Goal: Communication & Community: Share content

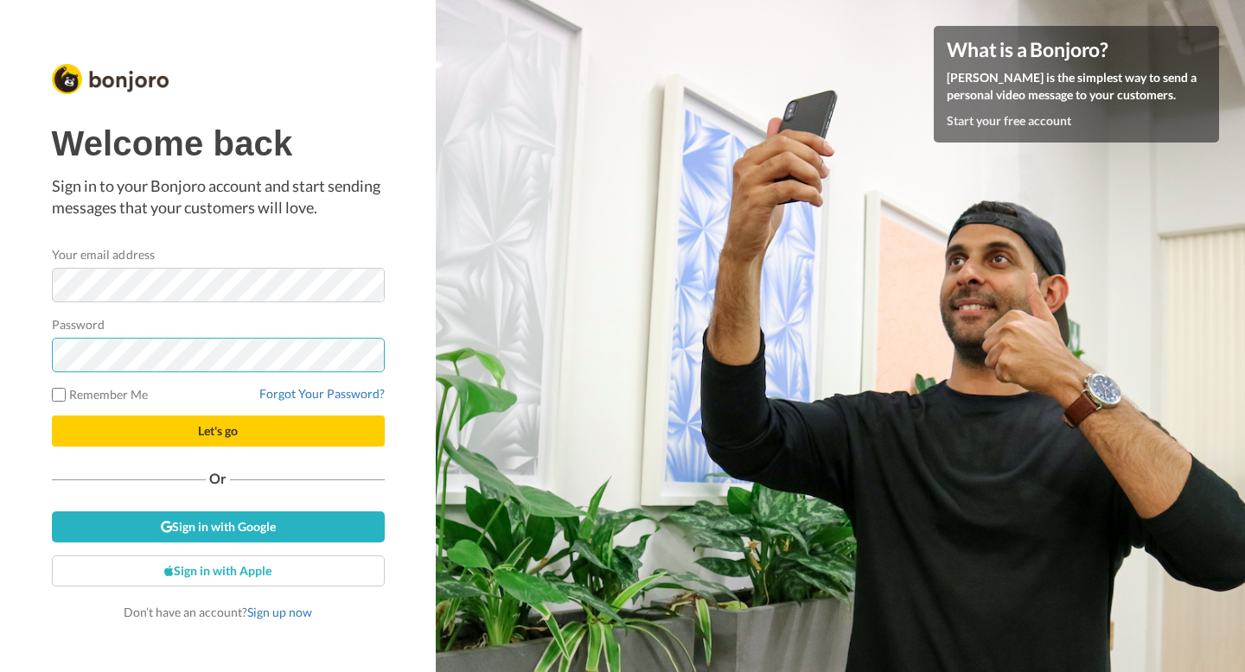
click at [52, 416] on button "Let's go" at bounding box center [218, 431] width 333 height 31
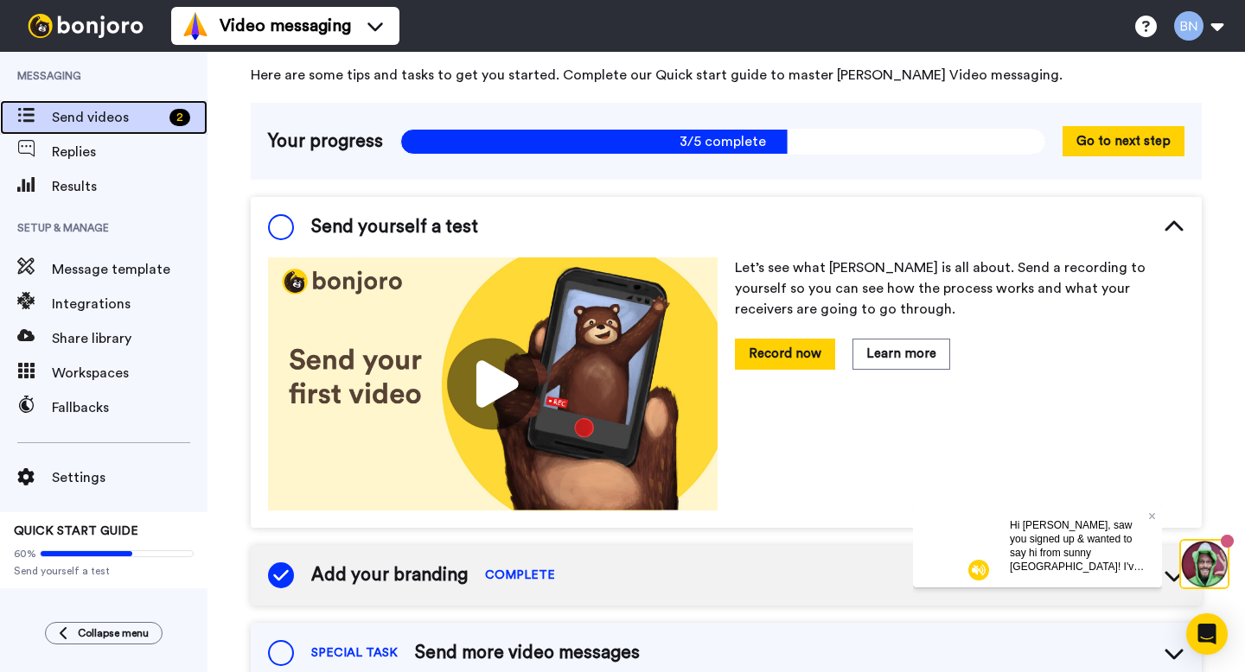
click at [109, 125] on span "Send videos" at bounding box center [107, 117] width 111 height 21
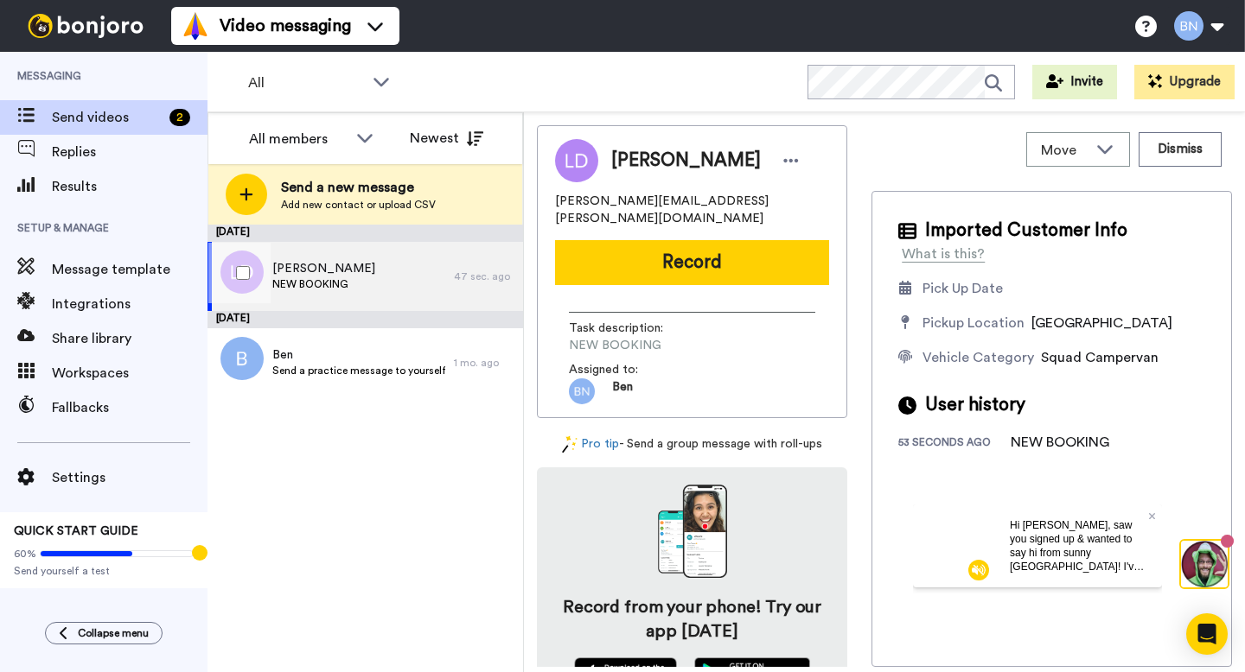
click at [378, 271] on div "Laura DARMODY NEW BOOKING" at bounding box center [330, 276] width 246 height 69
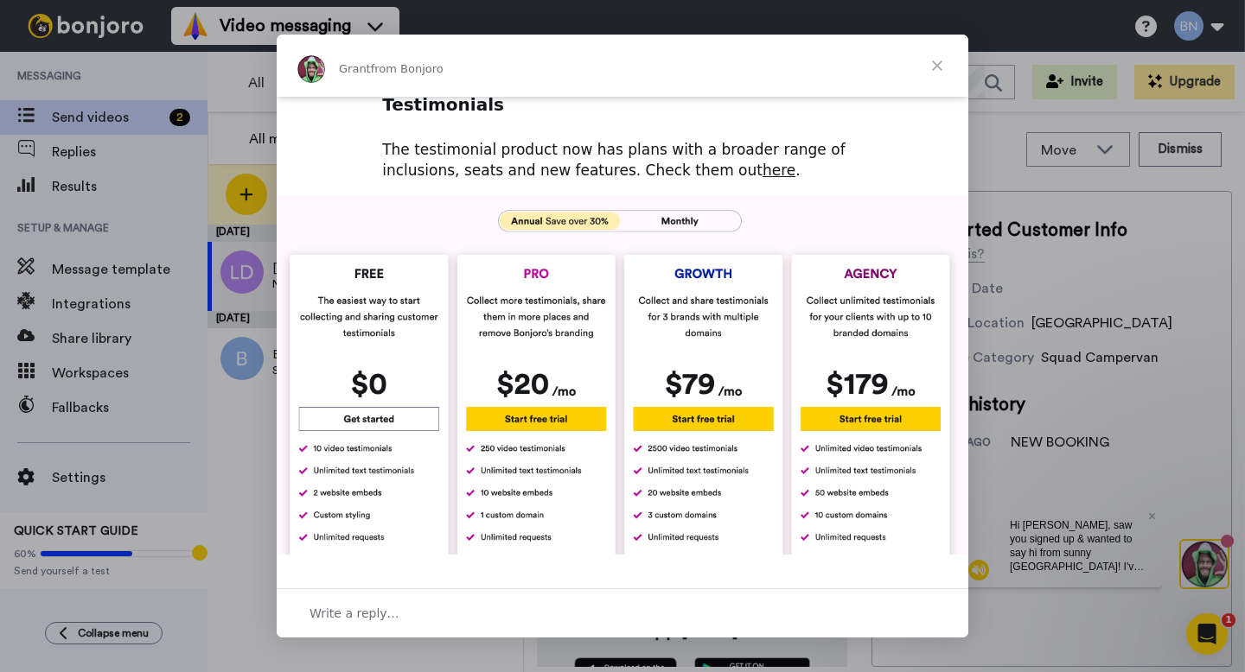
scroll to position [580, 0]
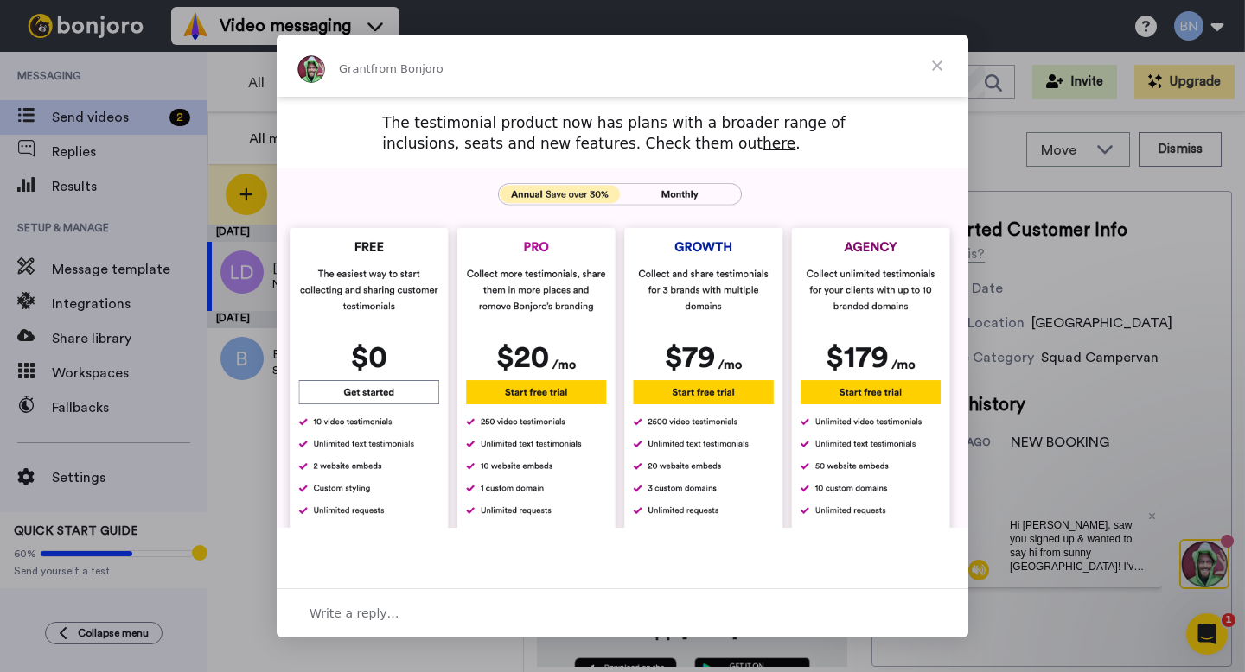
click at [939, 64] on span "Close" at bounding box center [937, 66] width 62 height 62
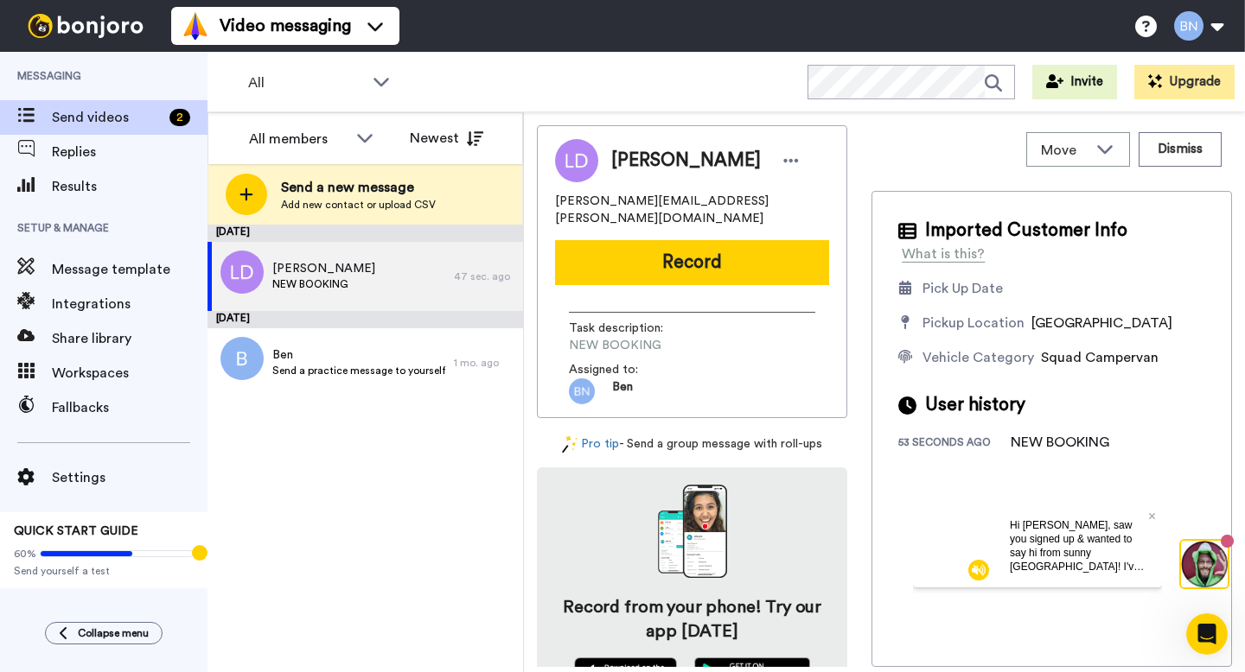
scroll to position [25, 0]
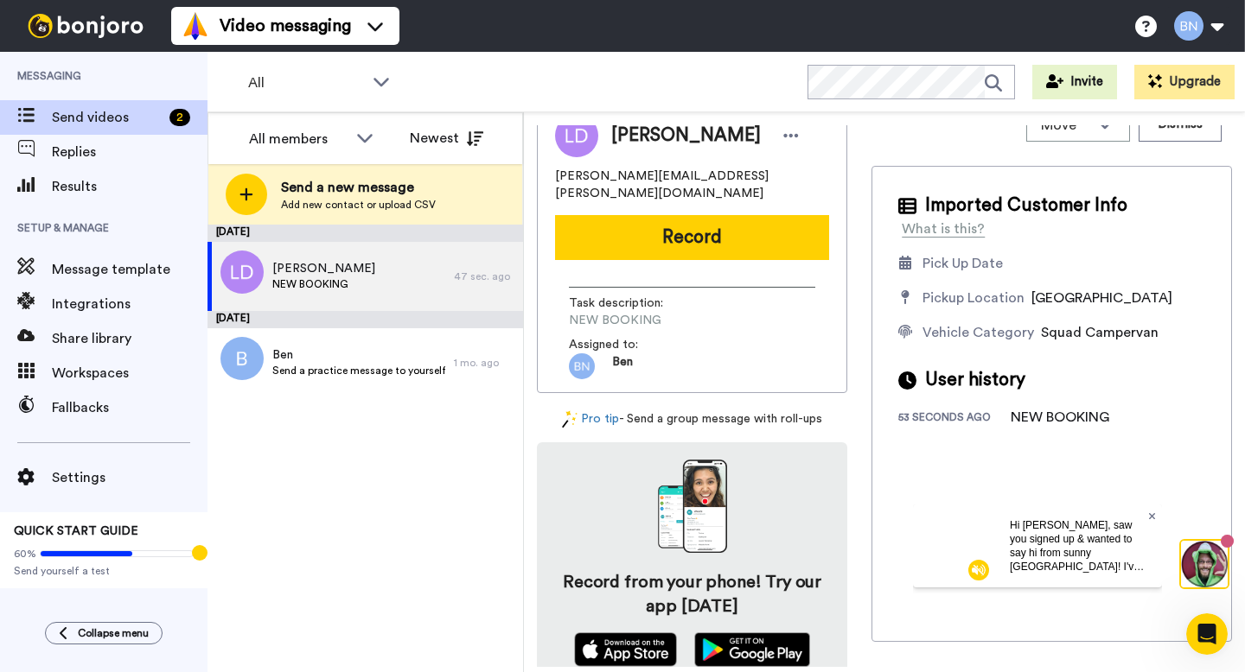
click at [1150, 513] on icon at bounding box center [1152, 516] width 7 height 10
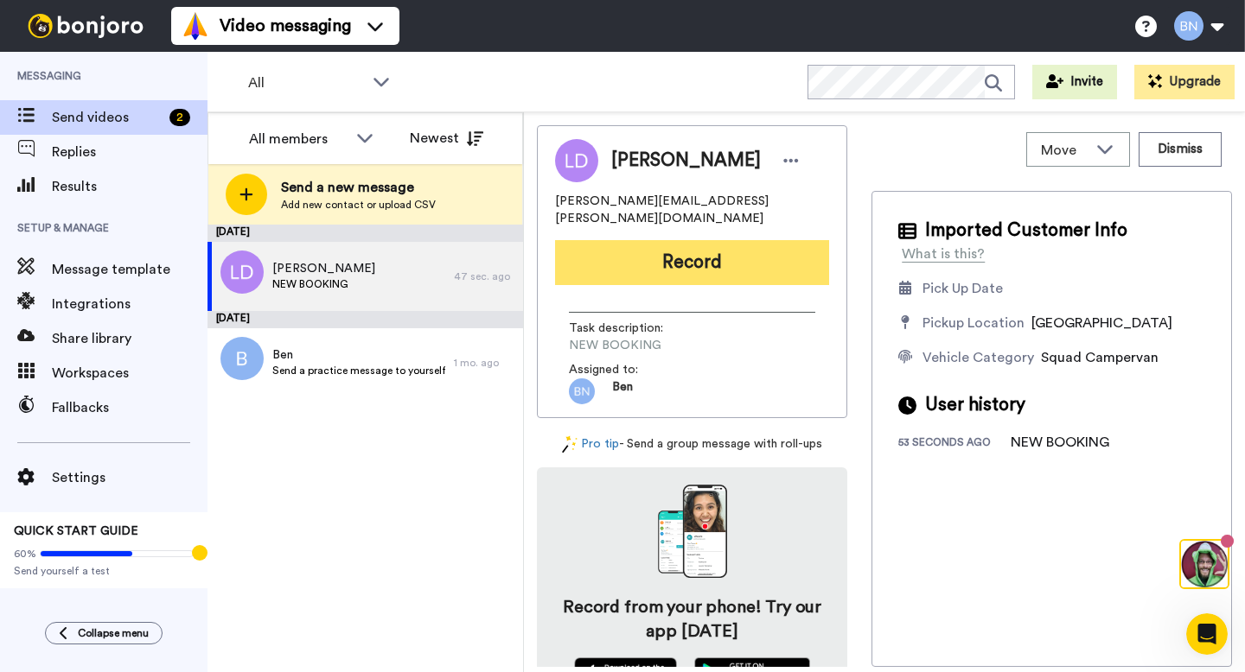
click at [718, 253] on button "Record" at bounding box center [692, 262] width 274 height 45
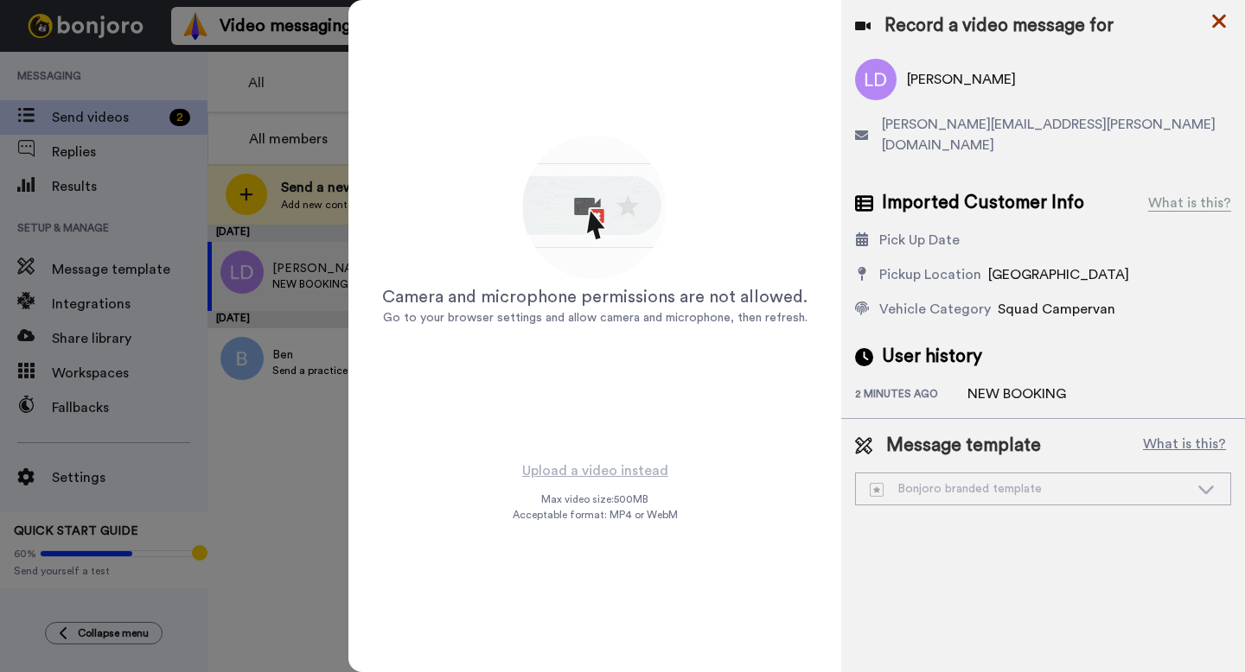
click at [1219, 16] on icon at bounding box center [1218, 21] width 17 height 22
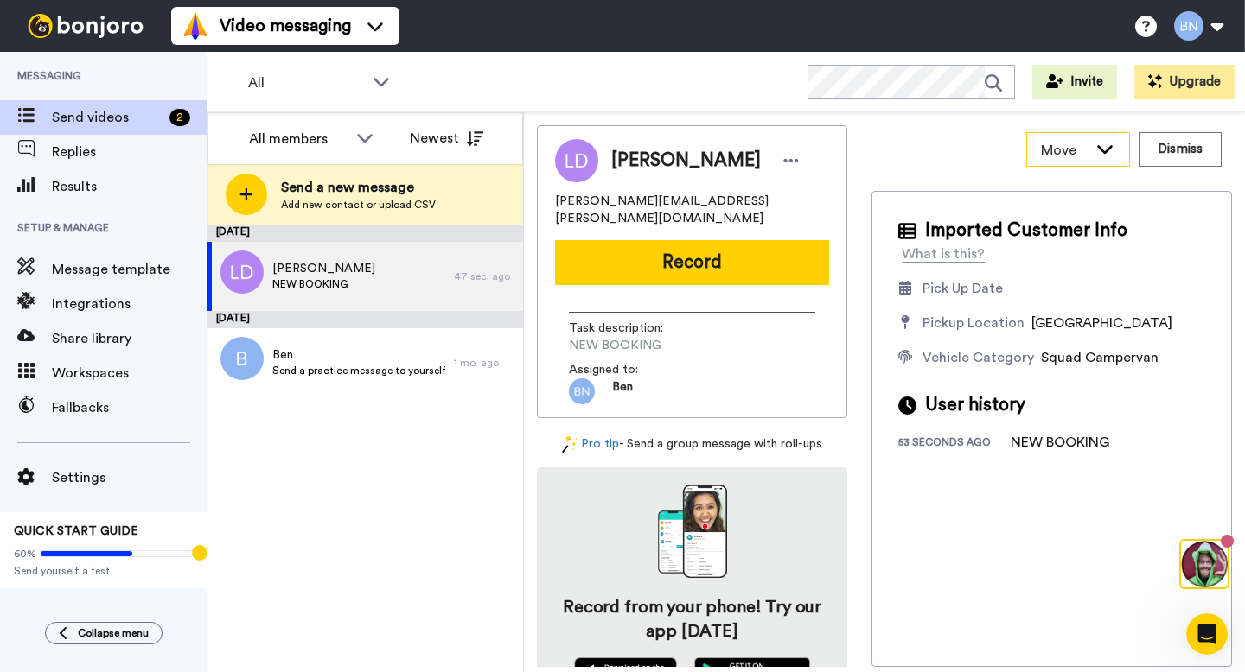
click at [1078, 150] on span "Move" at bounding box center [1064, 150] width 47 height 21
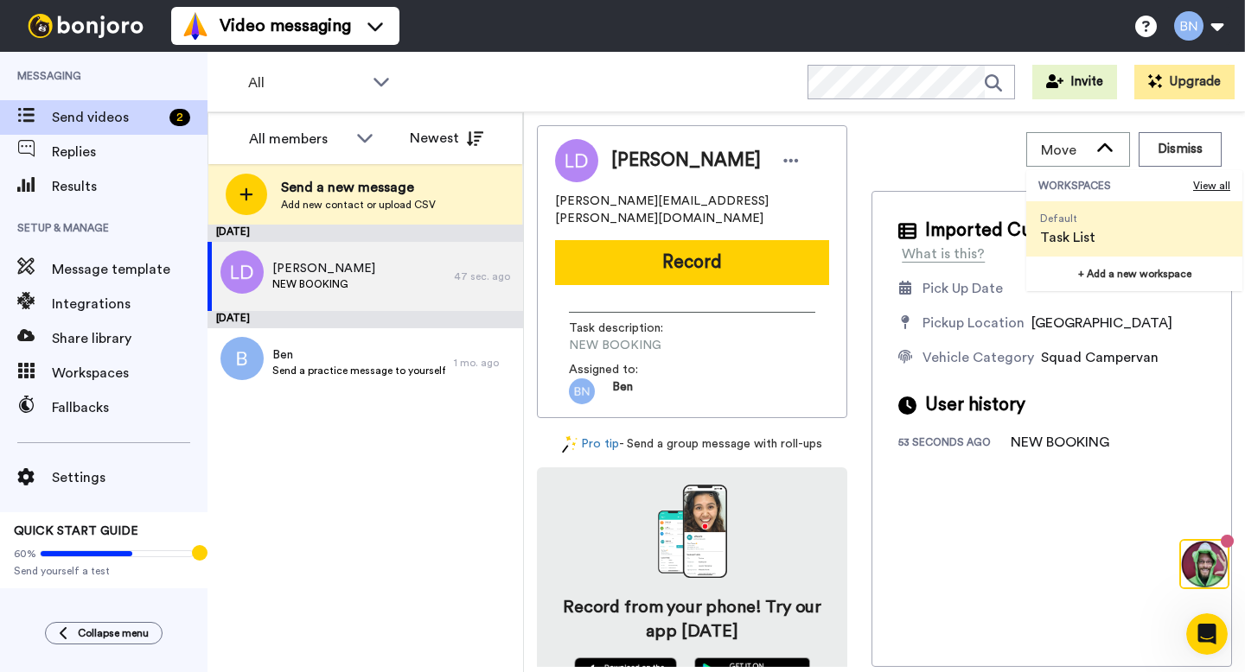
click at [968, 156] on div "Move WORKSPACES View all Default Task List + Add a new workspace Dismiss" at bounding box center [1051, 149] width 360 height 48
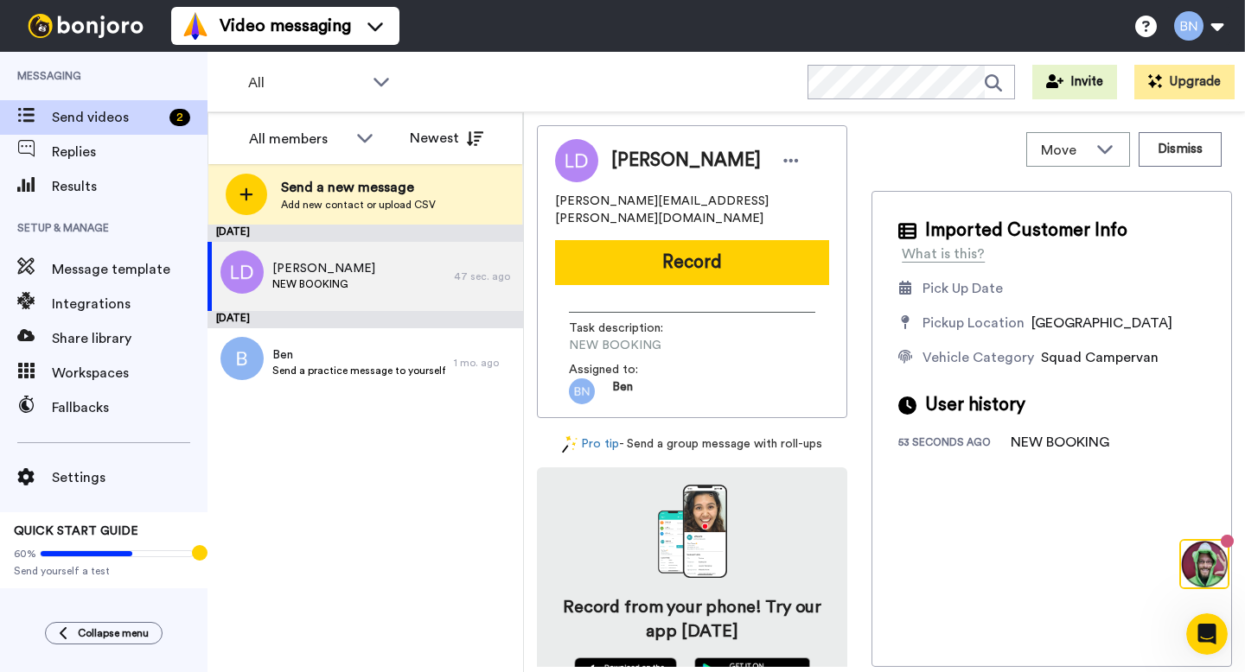
scroll to position [25, 0]
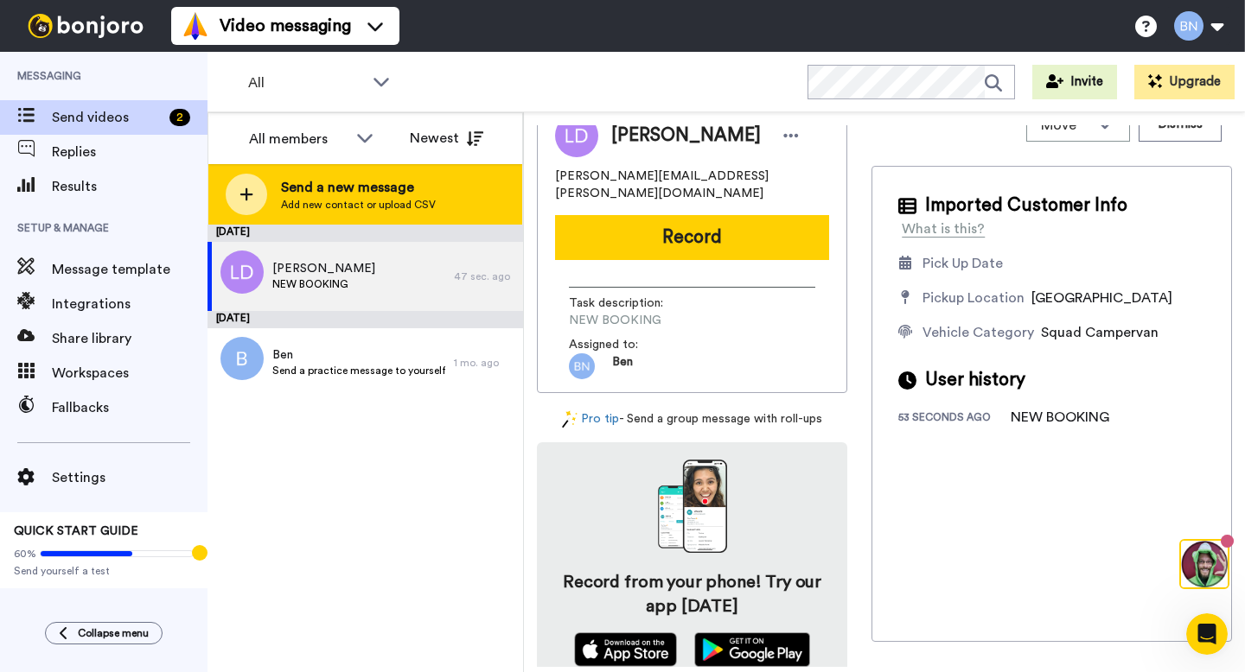
click at [411, 207] on span "Add new contact or upload CSV" at bounding box center [358, 205] width 155 height 14
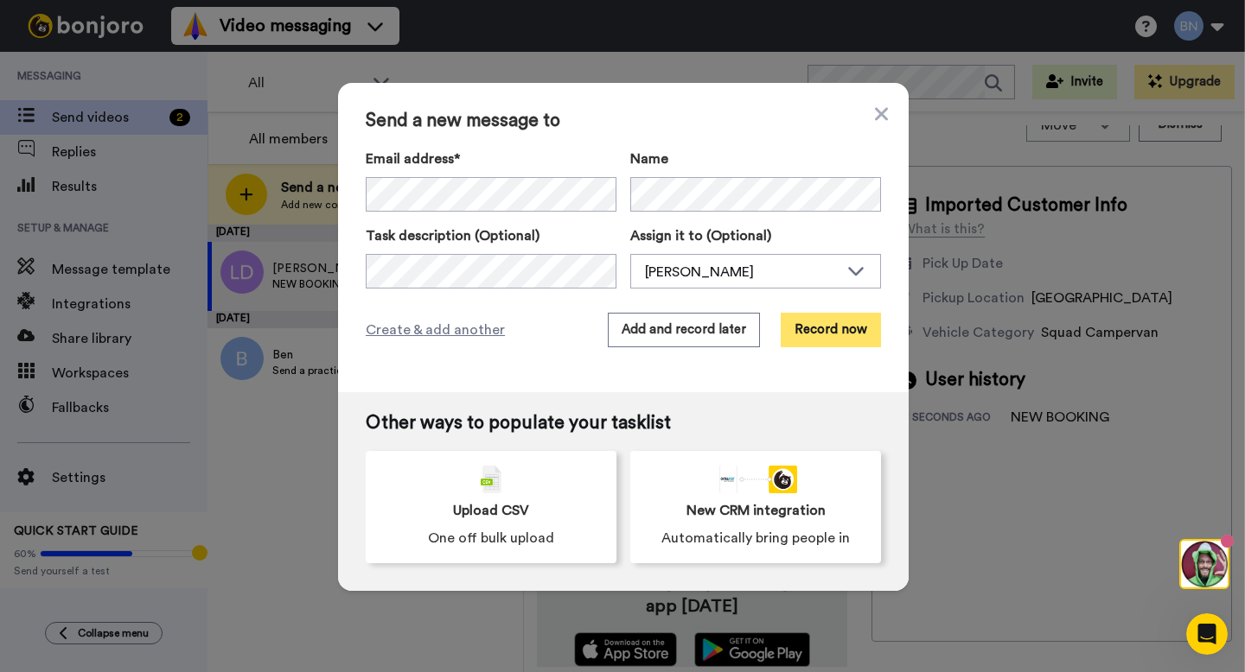
click at [831, 329] on button "Record now" at bounding box center [831, 330] width 100 height 35
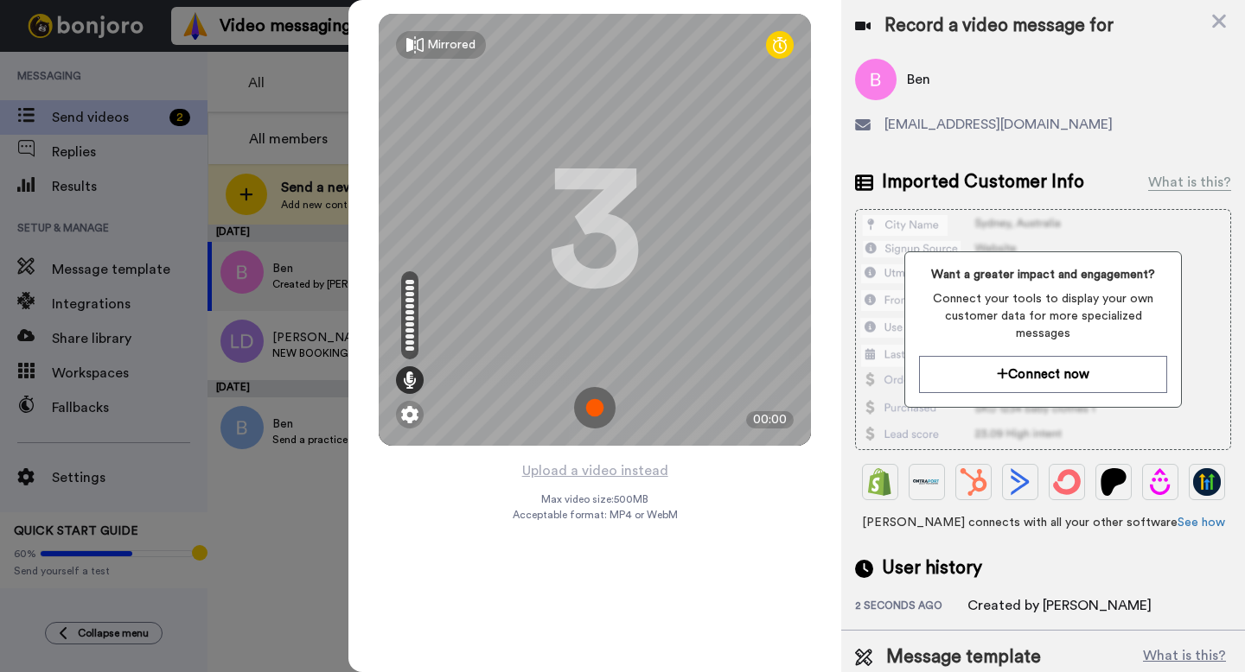
click at [597, 407] on img at bounding box center [594, 407] width 41 height 41
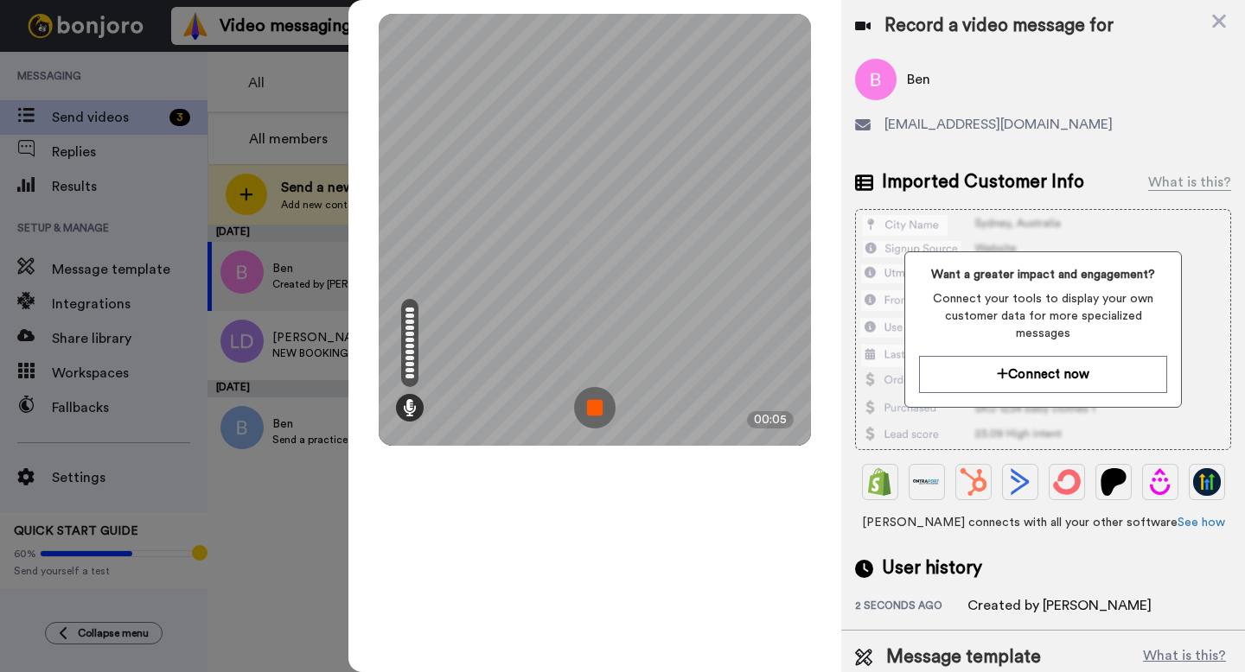
click at [597, 407] on img at bounding box center [594, 407] width 41 height 41
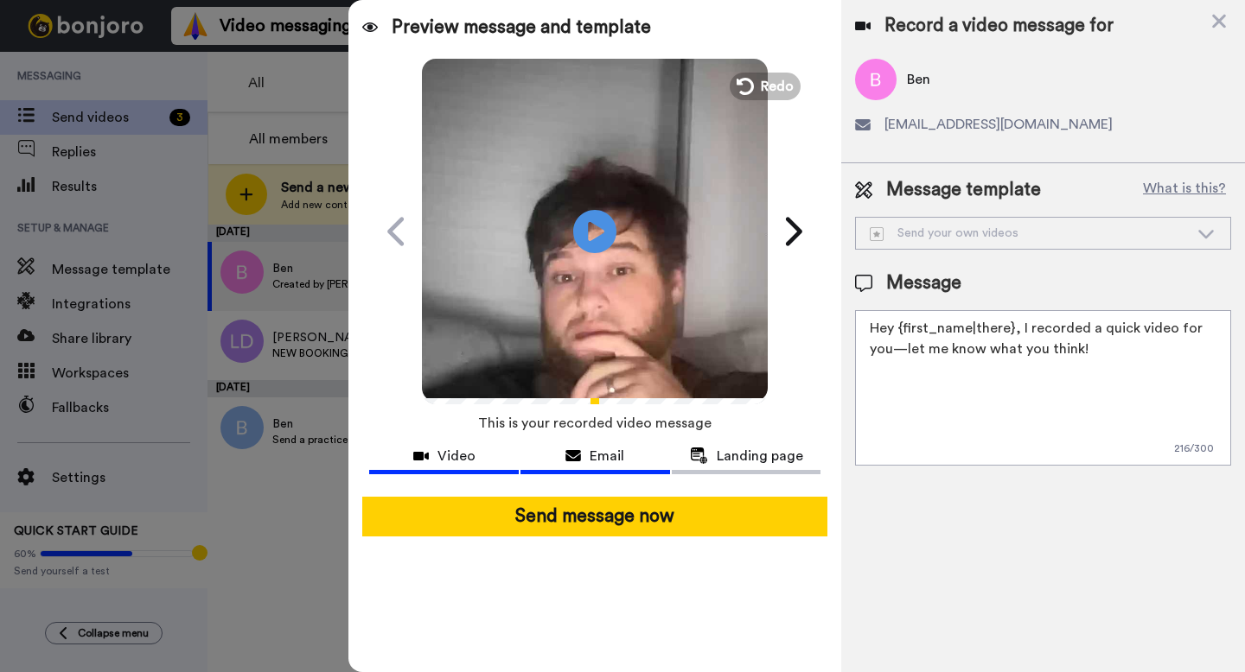
click at [612, 451] on span "Email" at bounding box center [606, 456] width 35 height 21
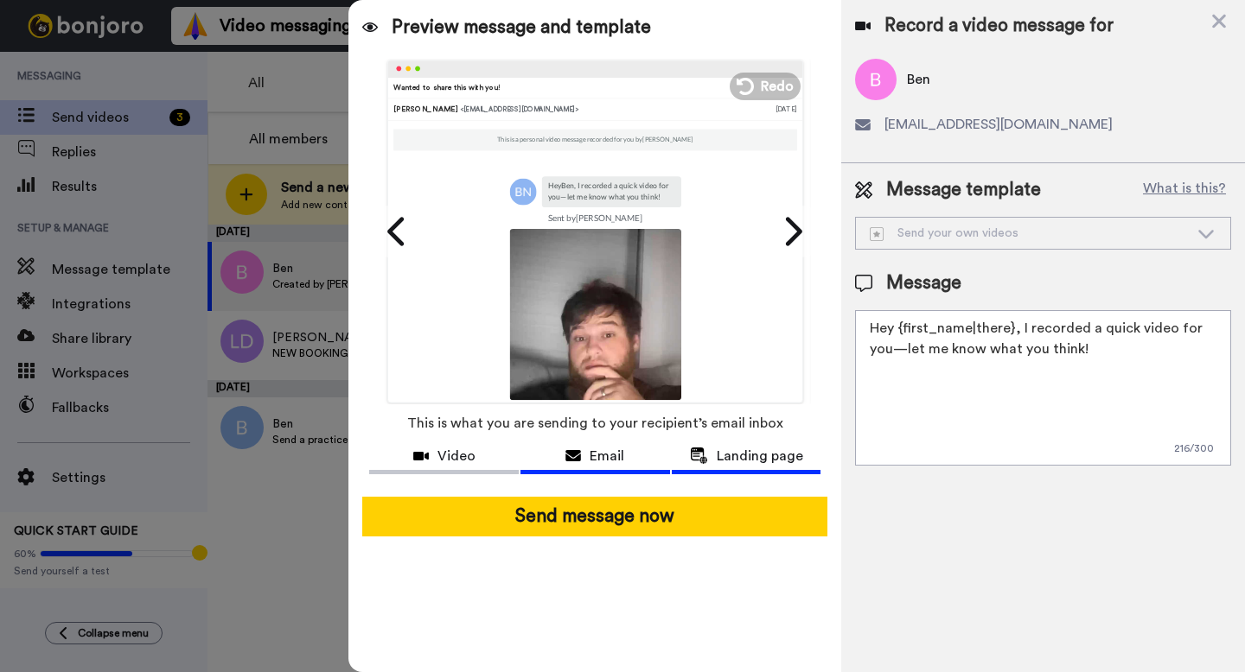
click at [722, 452] on span "Landing page" at bounding box center [760, 456] width 86 height 21
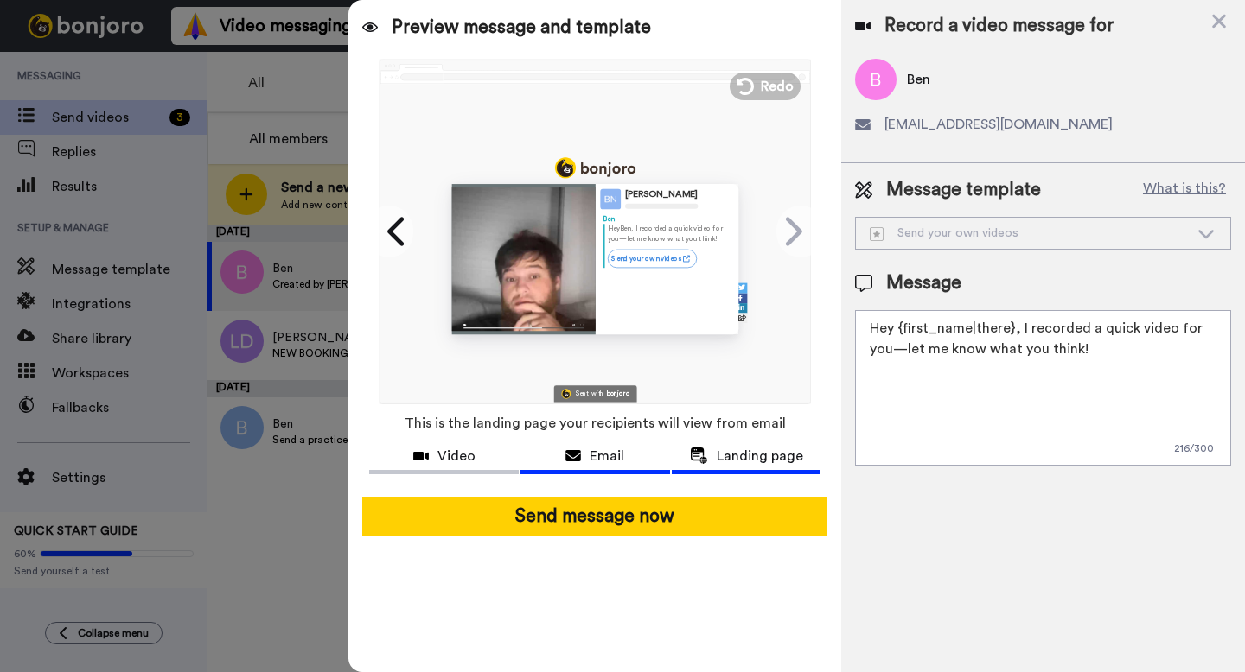
click at [617, 465] on span "Email" at bounding box center [606, 456] width 35 height 21
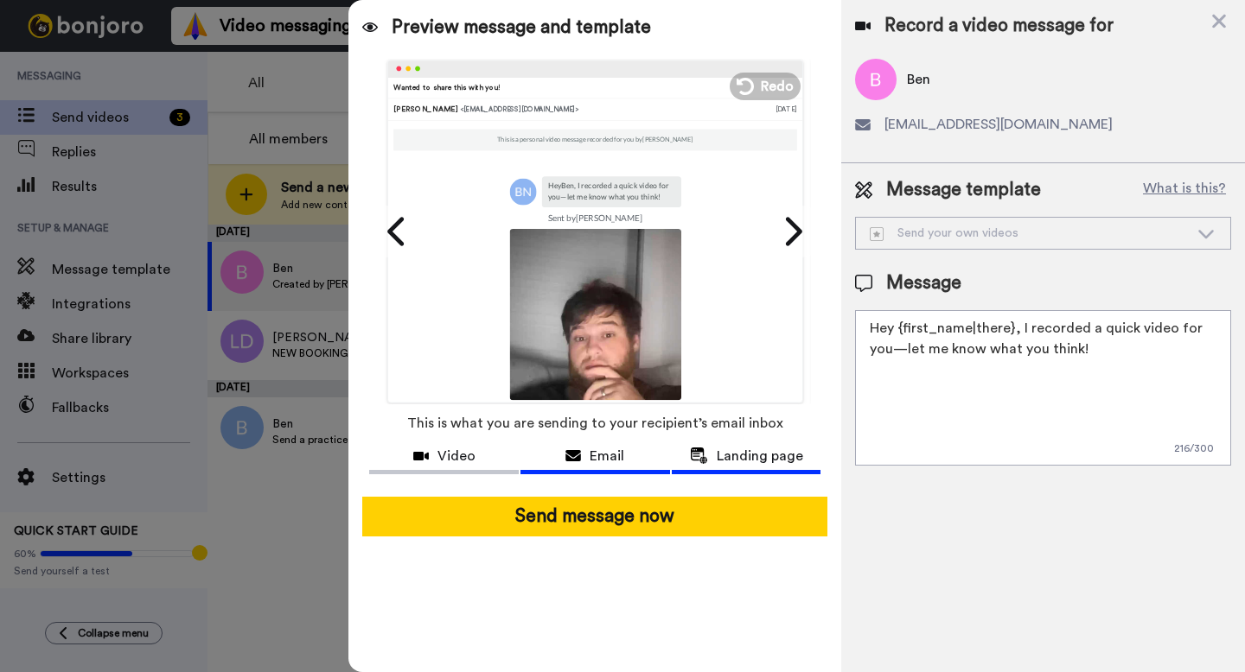
click at [771, 459] on span "Landing page" at bounding box center [760, 456] width 86 height 21
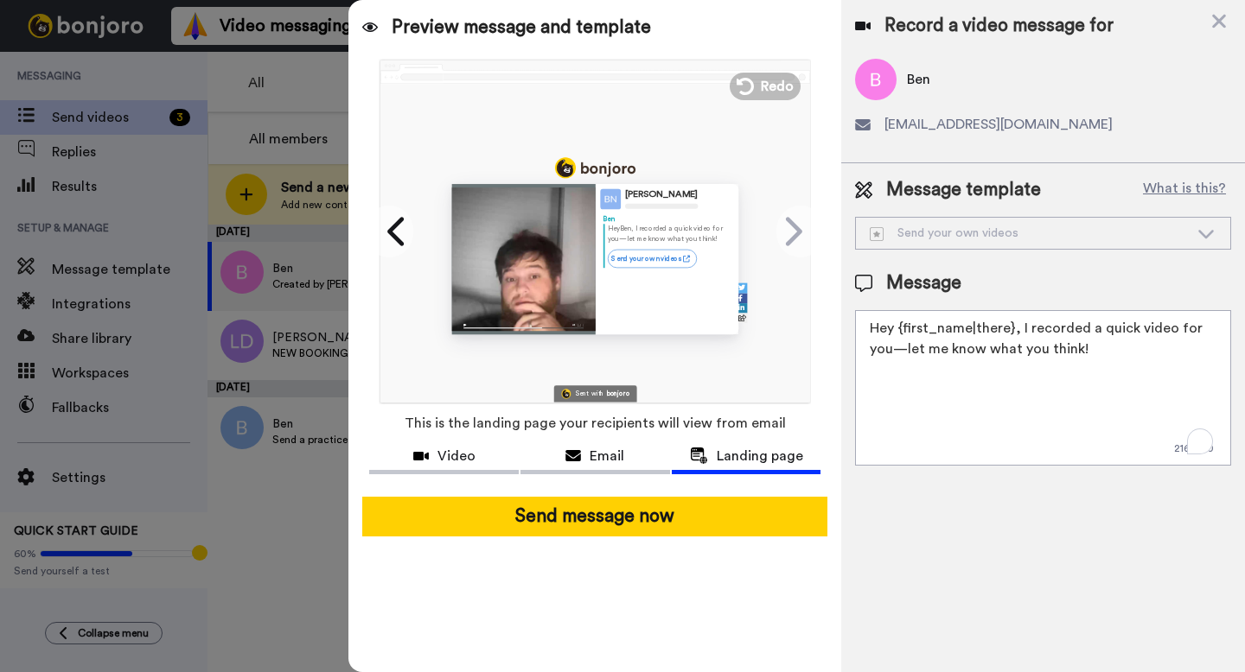
drag, startPoint x: 1067, startPoint y: 354, endPoint x: 866, endPoint y: 312, distance: 205.0
click at [866, 312] on textarea "Hey {first_name|there}, I recorded a quick video for you—let me know what you t…" at bounding box center [1043, 388] width 376 height 156
click at [991, 427] on textarea "Hey {first_name|there}, I recorded a quick video for you—let me know what you t…" at bounding box center [1043, 388] width 376 height 156
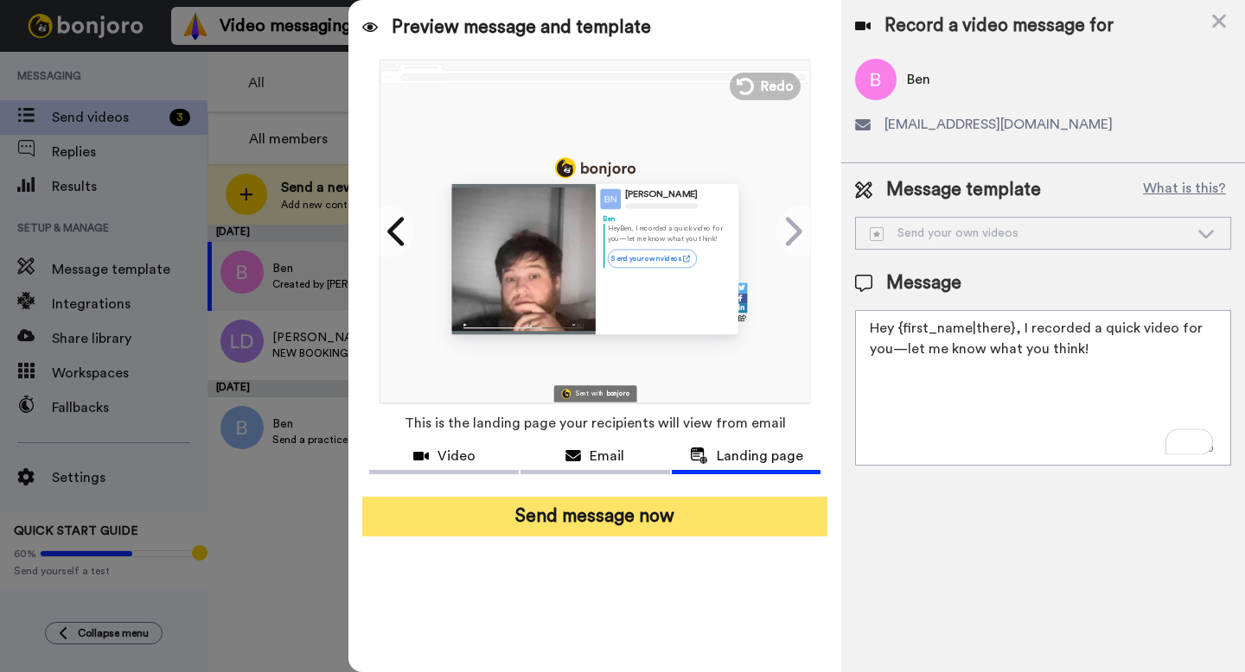
click at [716, 515] on button "Send message now" at bounding box center [594, 517] width 465 height 40
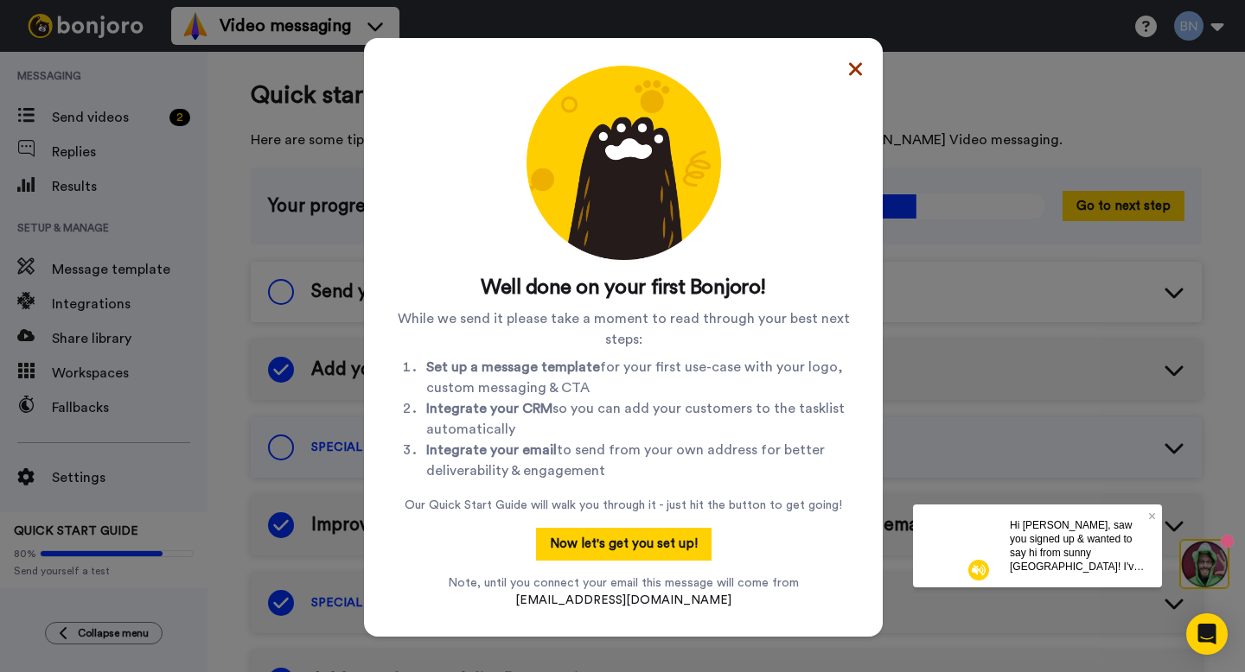
click at [857, 65] on icon at bounding box center [855, 68] width 13 height 13
